Goal: Information Seeking & Learning: Learn about a topic

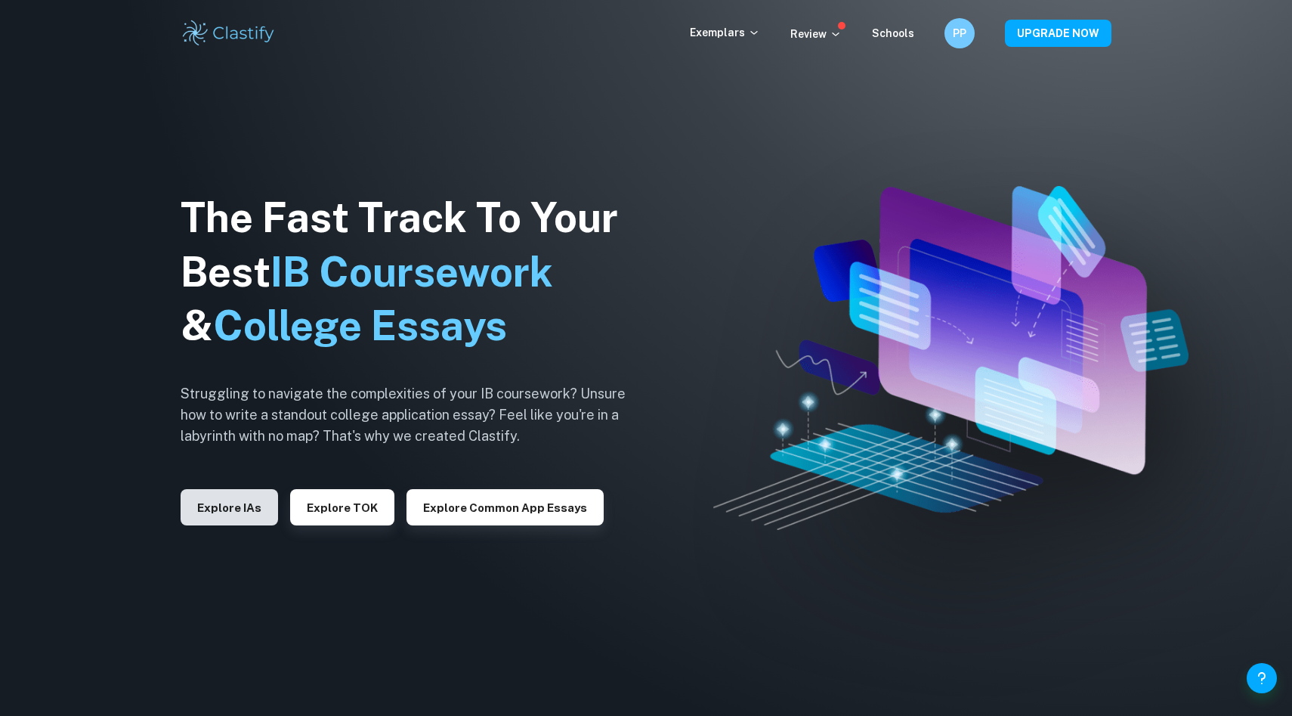
click at [234, 504] on button "Explore IAs" at bounding box center [229, 507] width 97 height 36
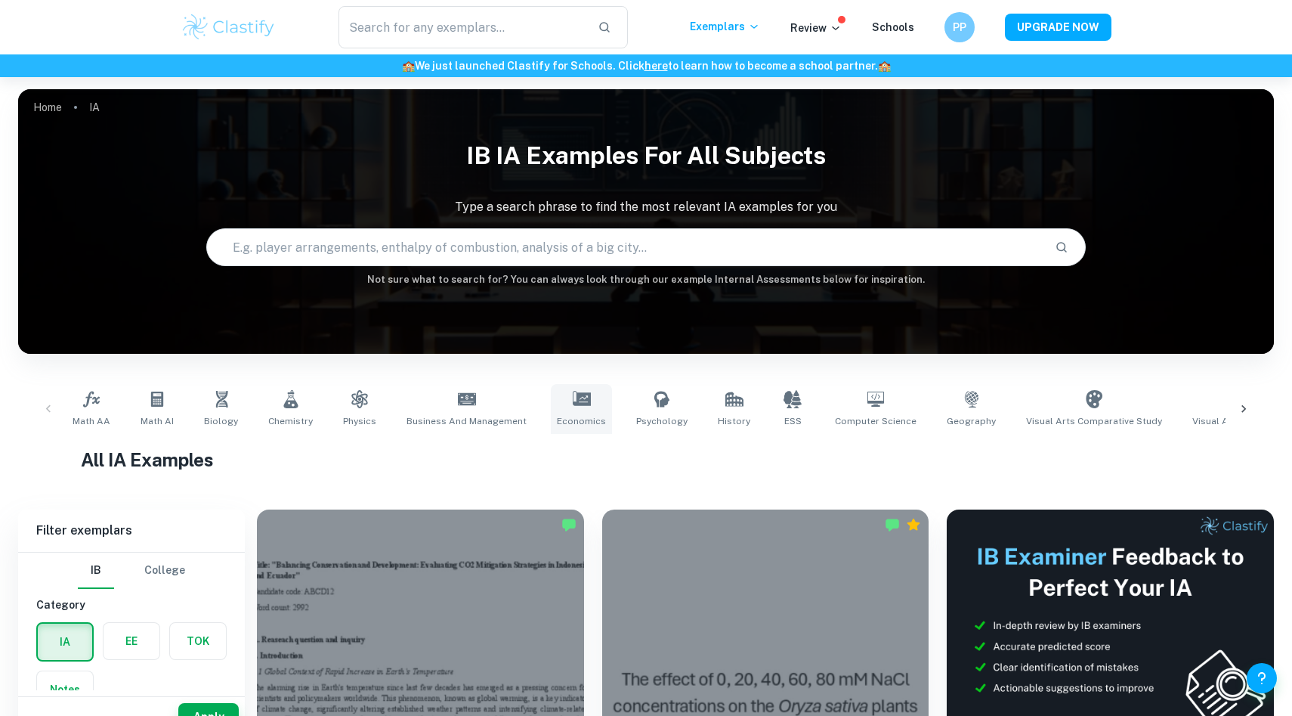
click at [573, 394] on icon at bounding box center [582, 398] width 18 height 15
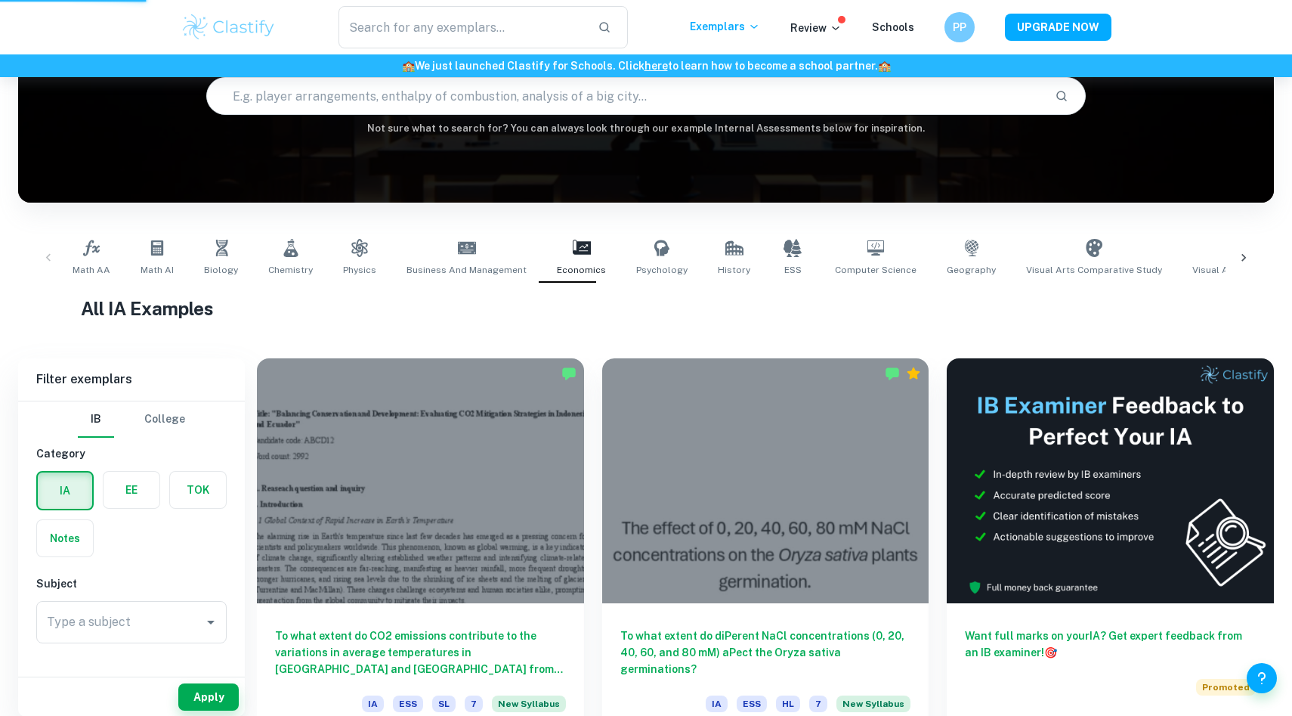
scroll to position [159, 0]
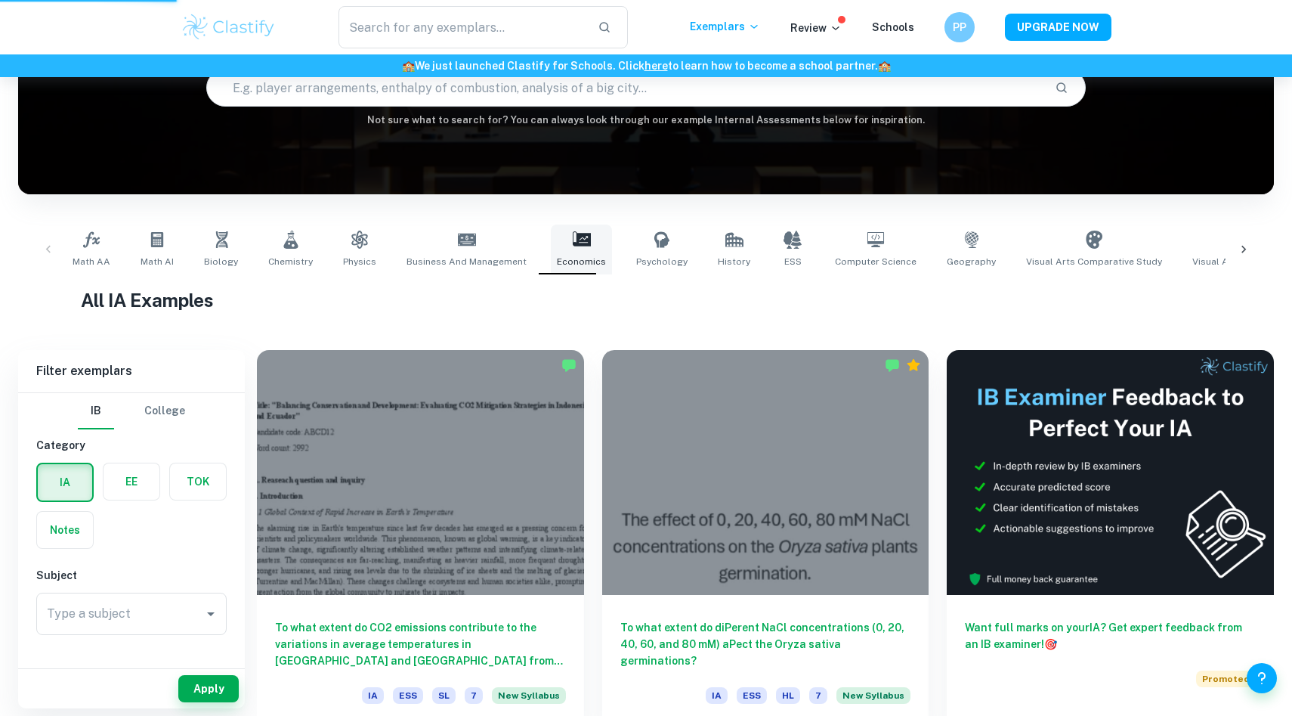
click at [584, 240] on link "Economics" at bounding box center [581, 249] width 61 height 50
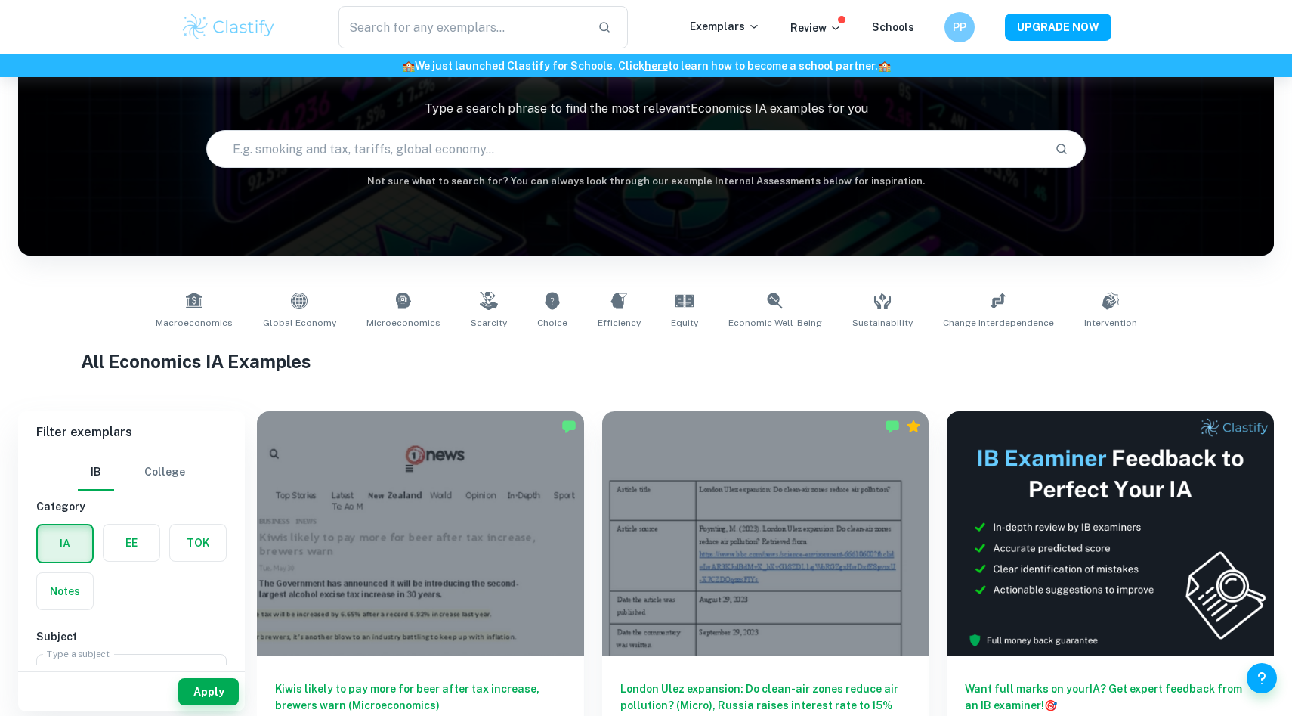
scroll to position [101, 0]
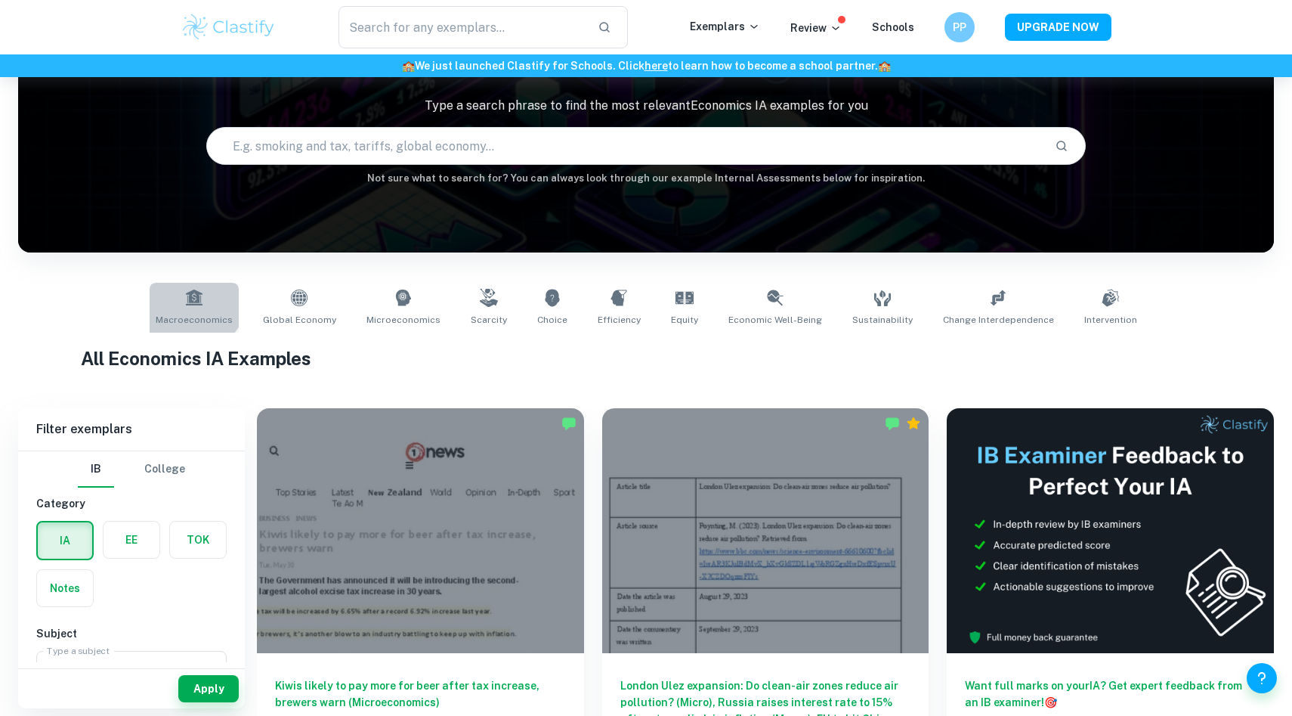
click at [190, 286] on link "Macroeconomics" at bounding box center [194, 308] width 89 height 50
type input "Macroeconomics"
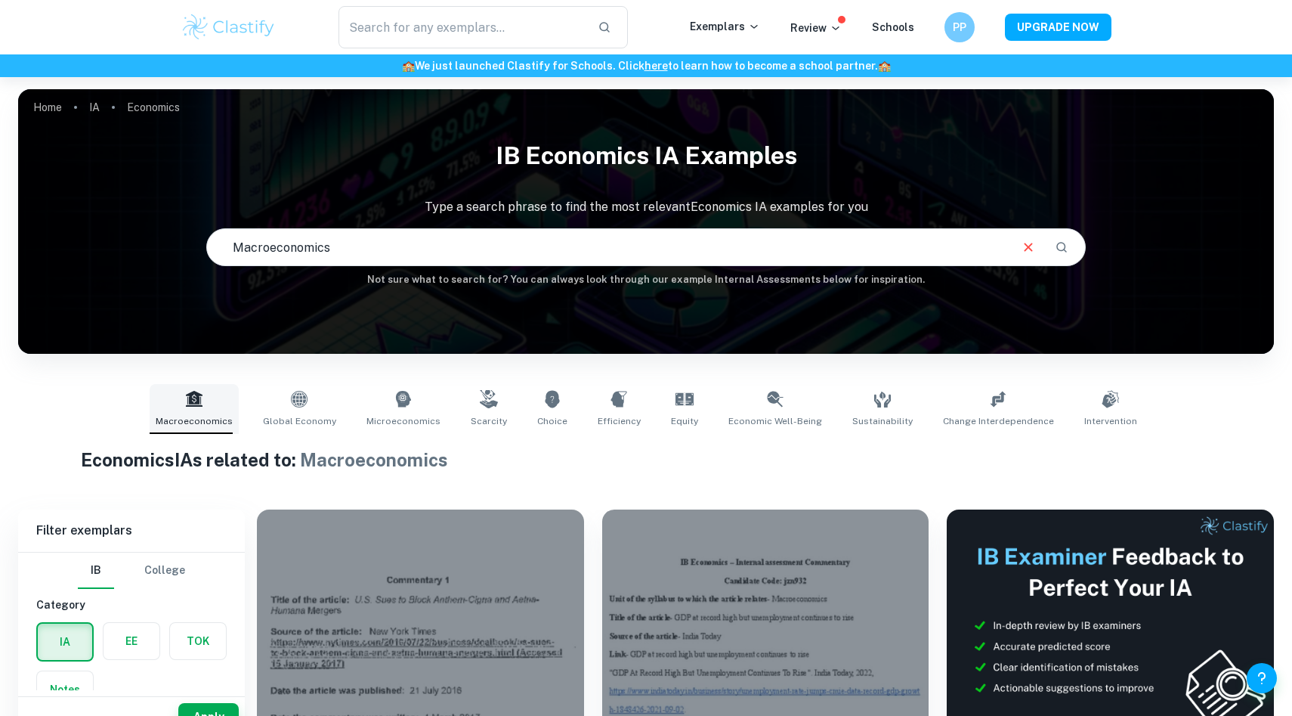
click at [199, 422] on span "Macroeconomics" at bounding box center [194, 421] width 77 height 14
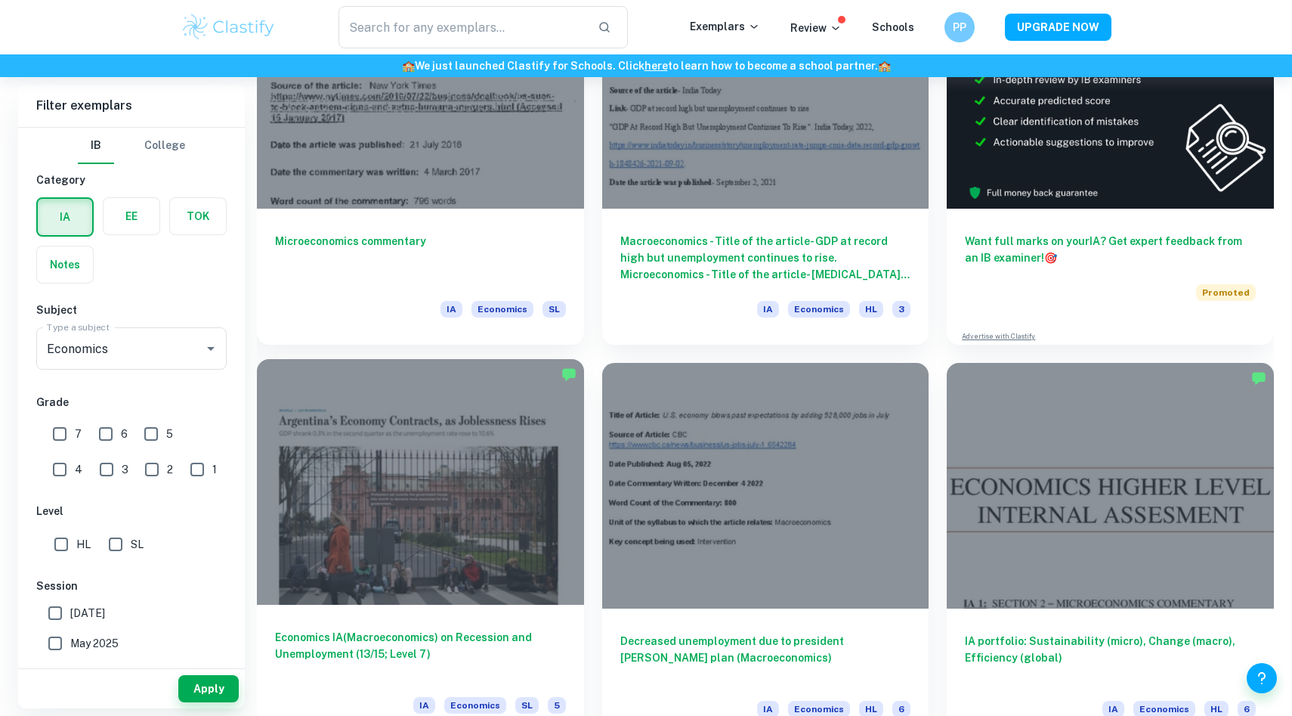
scroll to position [598, 0]
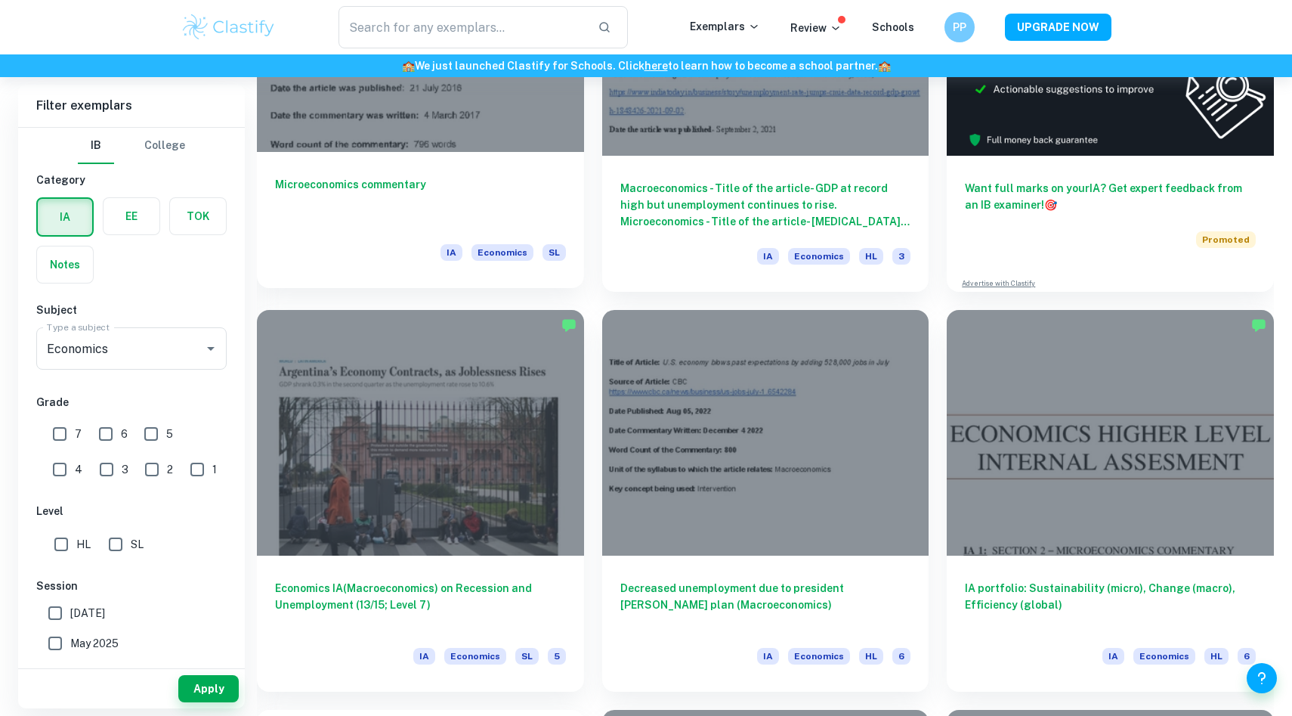
click at [402, 160] on div "Microeconomics commentary IA Economics SL" at bounding box center [420, 220] width 327 height 136
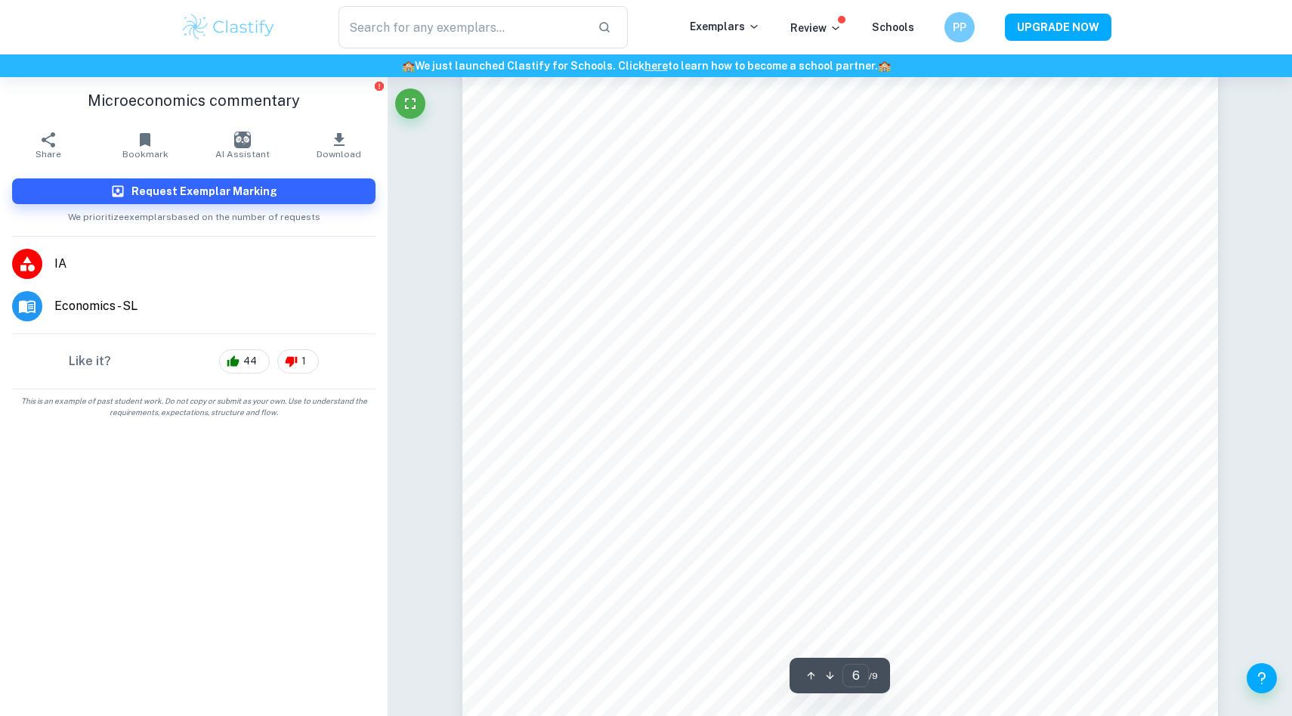
scroll to position [5678, 0]
type input "6"
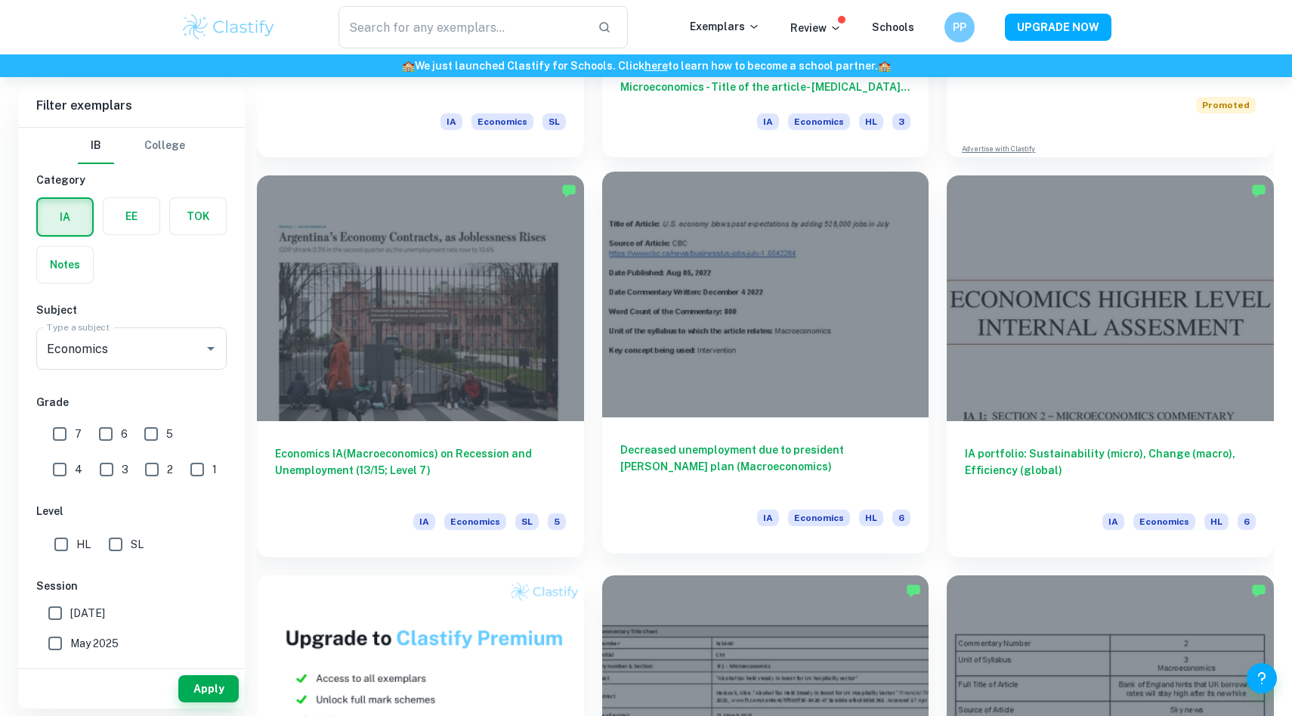
scroll to position [735, 0]
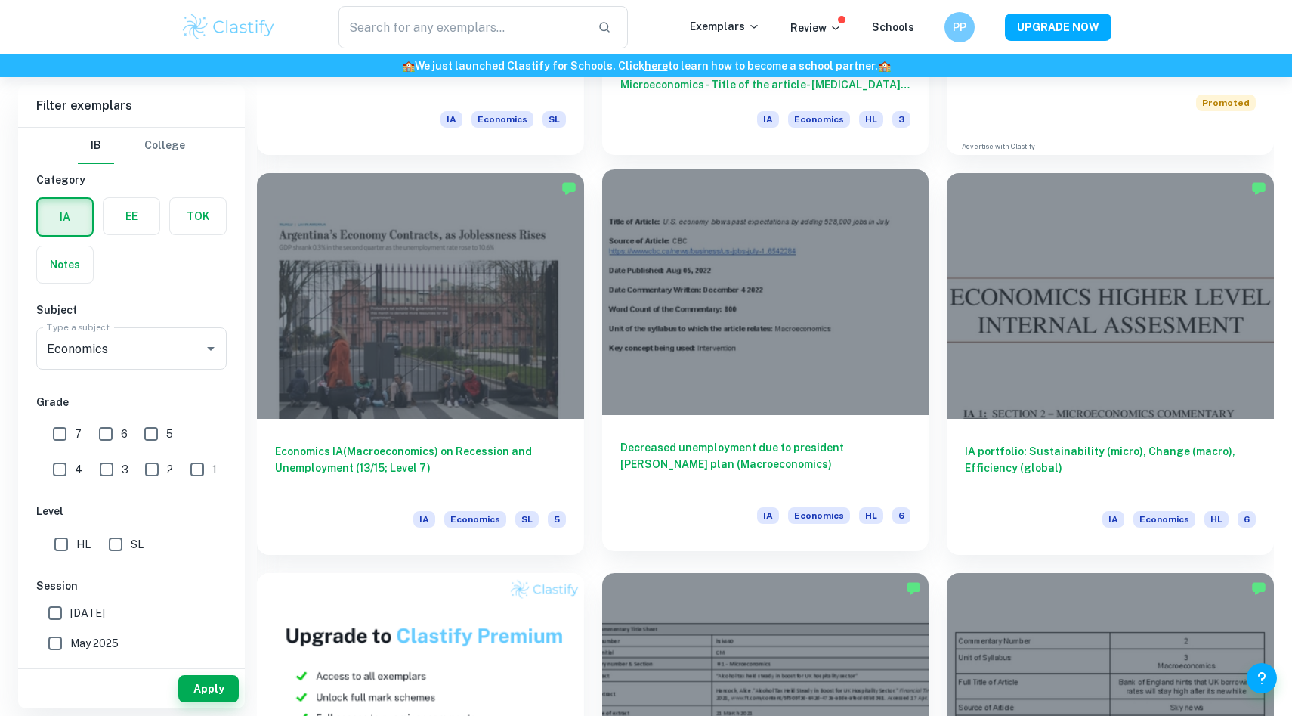
click at [786, 362] on div at bounding box center [765, 291] width 327 height 245
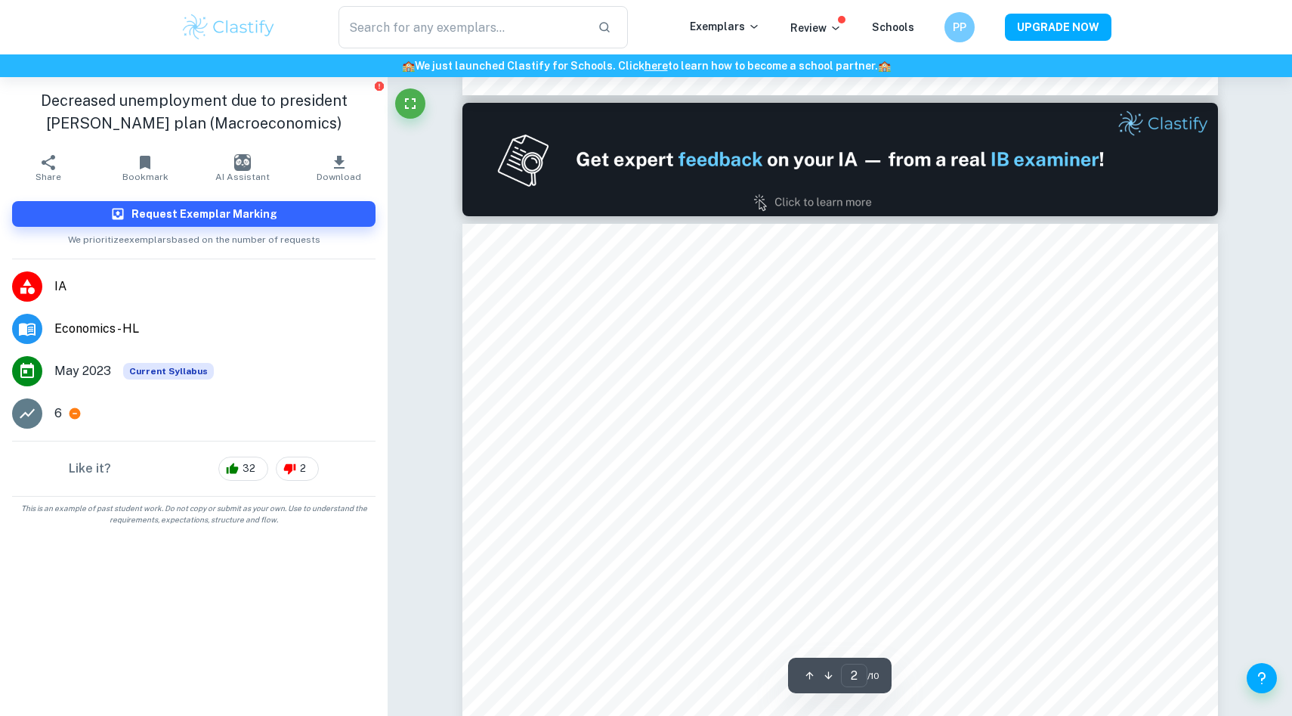
scroll to position [987, 0]
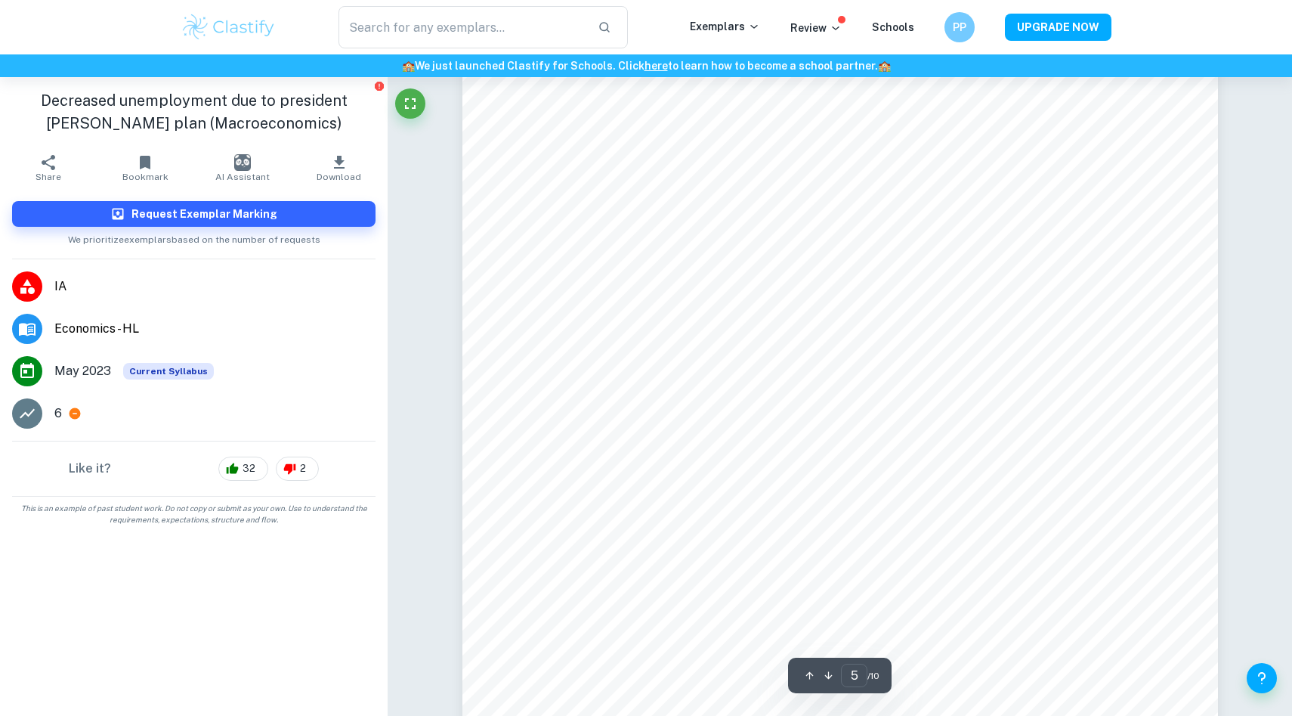
type input "6"
